Goal: Task Accomplishment & Management: Use online tool/utility

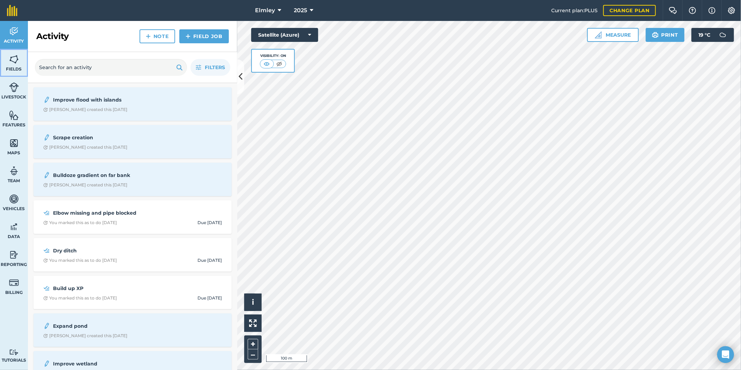
click at [16, 69] on span "Fields" at bounding box center [14, 69] width 28 height 6
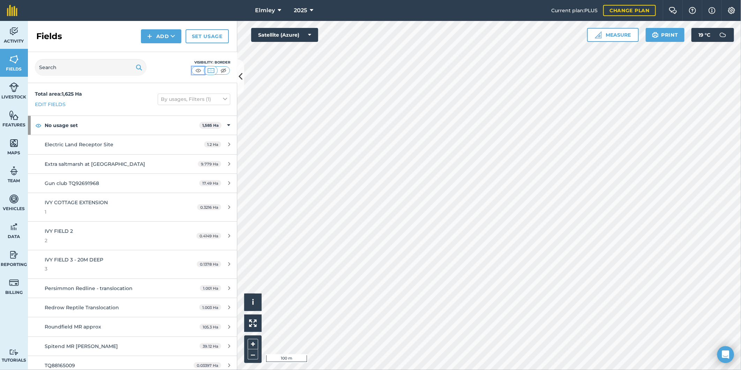
click at [196, 73] on img at bounding box center [198, 70] width 9 height 7
click at [225, 74] on button at bounding box center [223, 71] width 13 height 8
click at [100, 70] on input "text" at bounding box center [91, 67] width 112 height 17
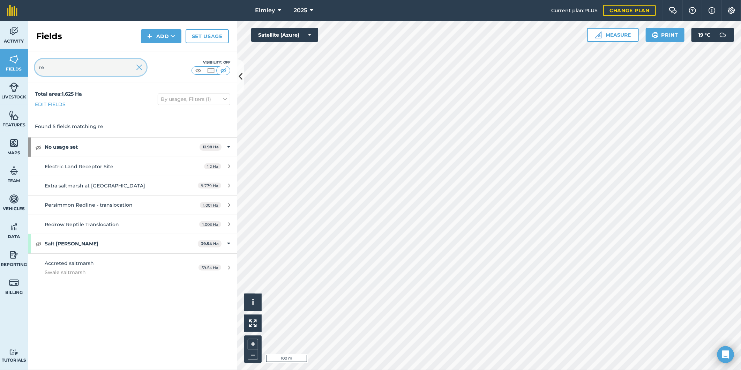
type input "r"
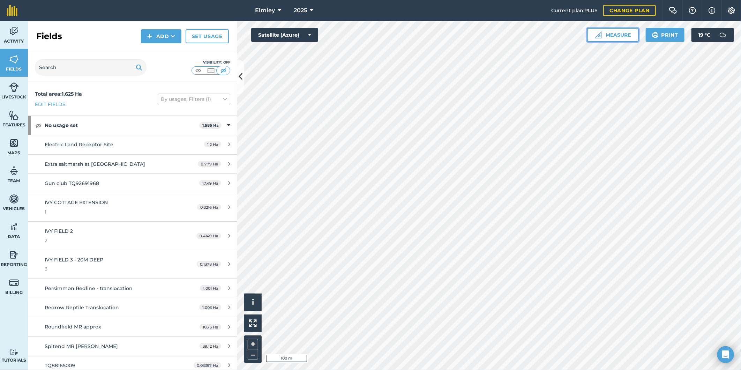
click at [607, 37] on button "Measure" at bounding box center [613, 35] width 52 height 14
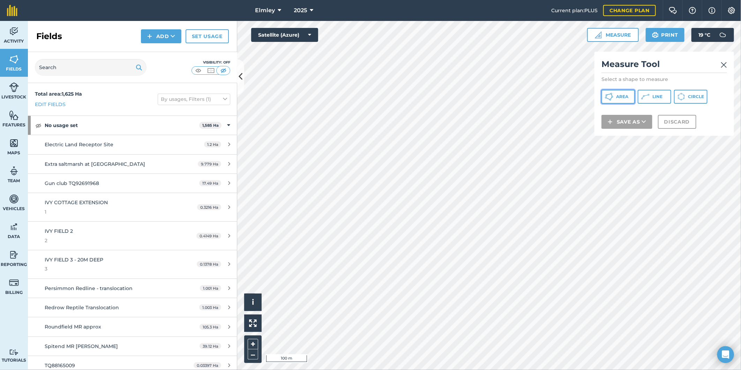
click at [626, 94] on span "Area" at bounding box center [622, 97] width 12 height 6
click at [672, 129] on button "Discard" at bounding box center [677, 131] width 38 height 14
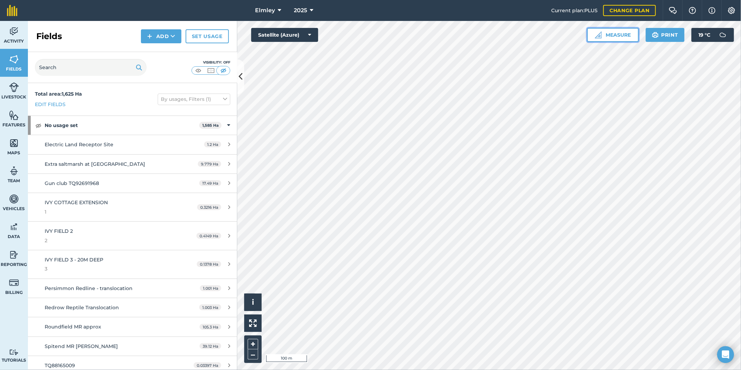
click at [598, 36] on img at bounding box center [598, 34] width 7 height 7
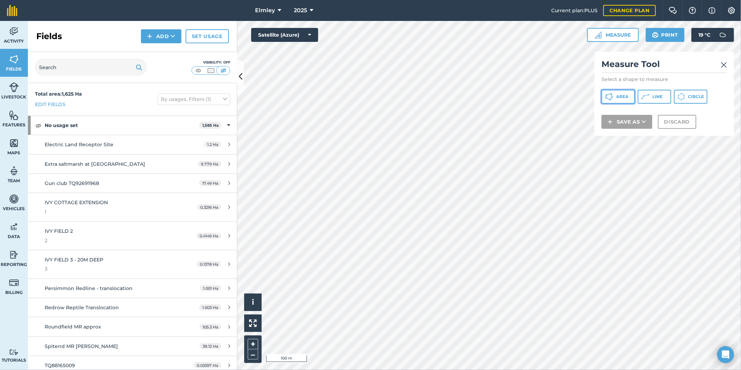
drag, startPoint x: 618, startPoint y: 96, endPoint x: 599, endPoint y: 103, distance: 20.2
click at [618, 96] on span "Area" at bounding box center [622, 97] width 12 height 6
click at [624, 98] on span "Area" at bounding box center [622, 97] width 12 height 6
click at [644, 131] on icon at bounding box center [643, 130] width 5 height 7
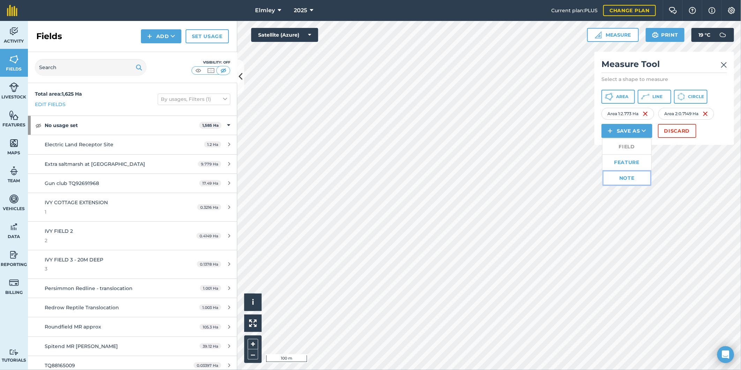
click at [628, 175] on link "Note" at bounding box center [626, 177] width 49 height 15
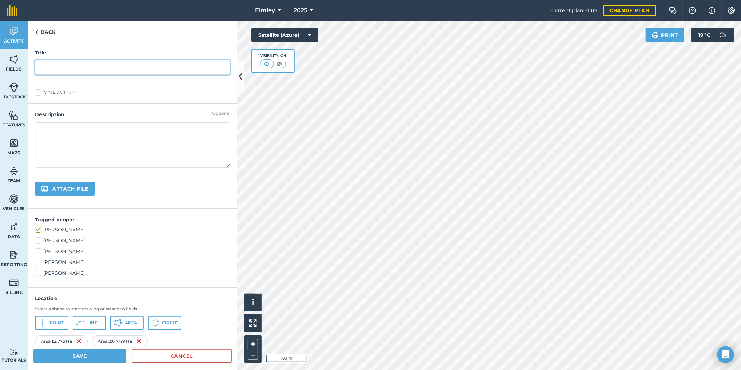
click at [79, 64] on input "text" at bounding box center [132, 67] width 195 height 15
click at [70, 92] on label "Mark as to-do" at bounding box center [132, 92] width 195 height 7
click at [39, 92] on input "Mark as to-do" at bounding box center [37, 91] width 5 height 5
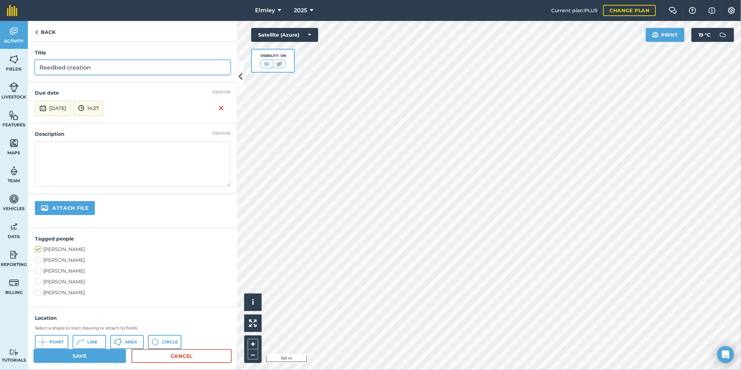
click at [97, 65] on input "Reedbed creation" at bounding box center [132, 67] width 195 height 15
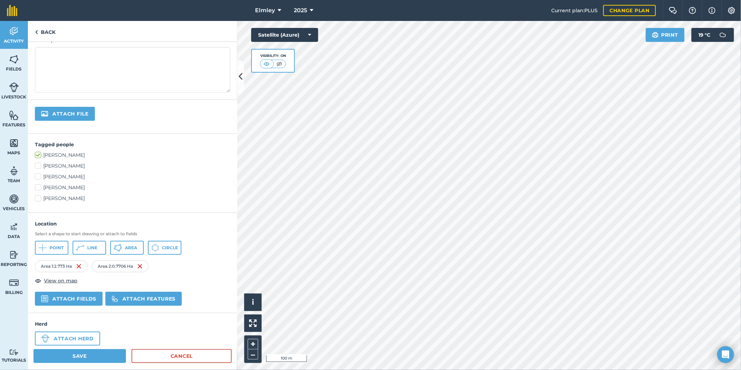
scroll to position [103, 0]
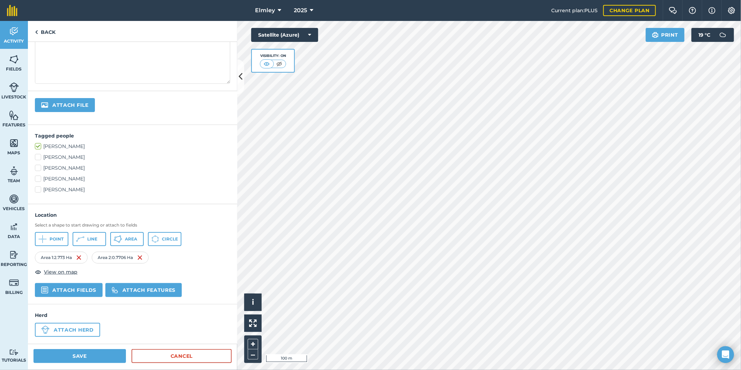
type input "Reedbed creation area"
click at [84, 357] on button "Save" at bounding box center [79, 356] width 92 height 14
